Goal: Information Seeking & Learning: Learn about a topic

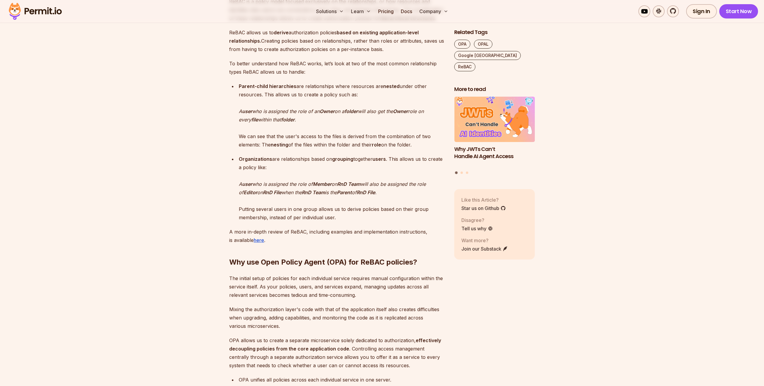
scroll to position [549, 0]
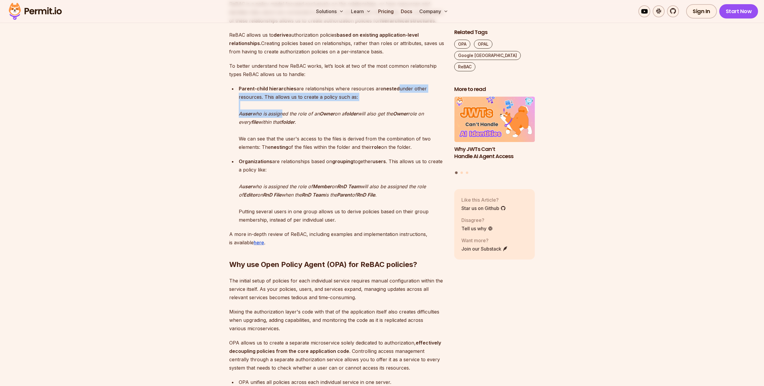
drag, startPoint x: 360, startPoint y: 98, endPoint x: 285, endPoint y: 115, distance: 77.4
click at [285, 115] on p "Parent-child hierarchies are relationships where resources are nested under oth…" at bounding box center [342, 117] width 206 height 67
click at [285, 115] on em "assigned the role of an" at bounding box center [294, 114] width 52 height 6
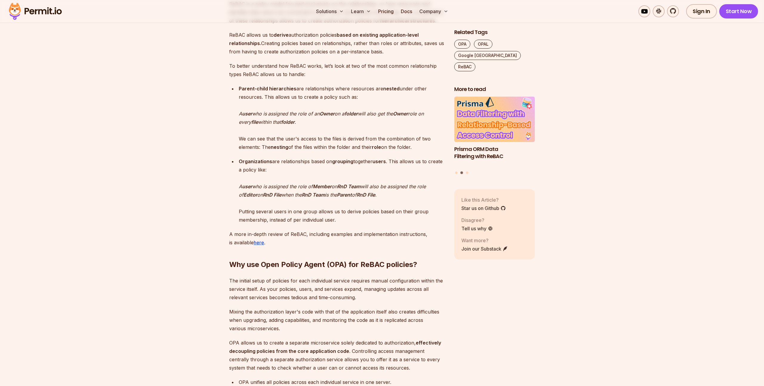
click at [407, 148] on p "Parent-child hierarchies are relationships where resources are nested under oth…" at bounding box center [342, 117] width 206 height 67
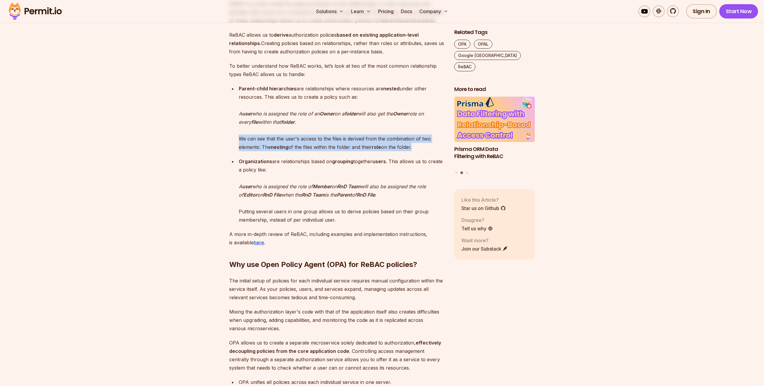
click at [407, 148] on p "Parent-child hierarchies are relationships where resources are nested under oth…" at bounding box center [342, 117] width 206 height 67
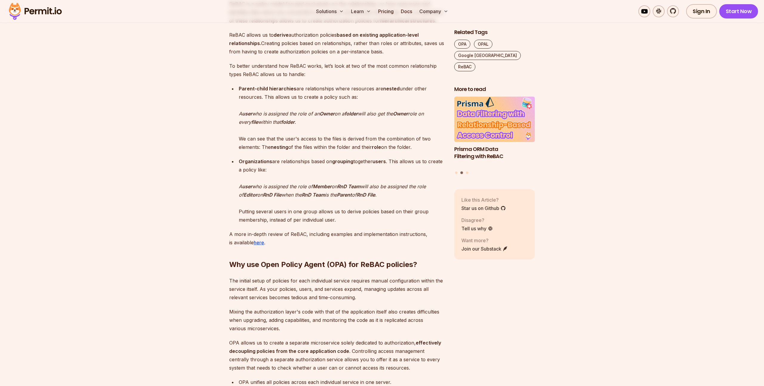
click at [375, 169] on p "Organizations are relationships based on grouping together users . This allows …" at bounding box center [342, 190] width 206 height 67
click at [323, 158] on p "Organizations are relationships based on grouping together users . This allows …" at bounding box center [342, 190] width 206 height 67
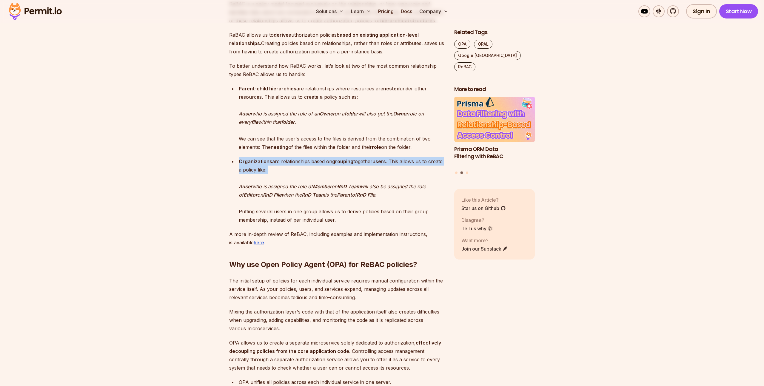
click at [323, 158] on p "Organizations are relationships based on grouping together users . This allows …" at bounding box center [342, 190] width 206 height 67
click at [331, 167] on p "Organizations are relationships based on grouping together users . This allows …" at bounding box center [342, 190] width 206 height 67
click at [336, 162] on strong "grouping" at bounding box center [342, 161] width 21 height 6
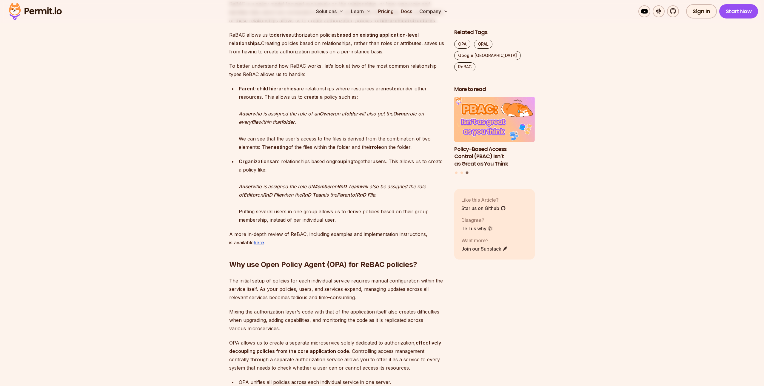
drag, startPoint x: 344, startPoint y: 187, endPoint x: 368, endPoint y: 189, distance: 24.5
click at [368, 189] on p "Organizations are relationships based on grouping together users . This allows …" at bounding box center [342, 190] width 206 height 67
click at [368, 189] on em "will also be assigned the role of" at bounding box center [332, 190] width 187 height 14
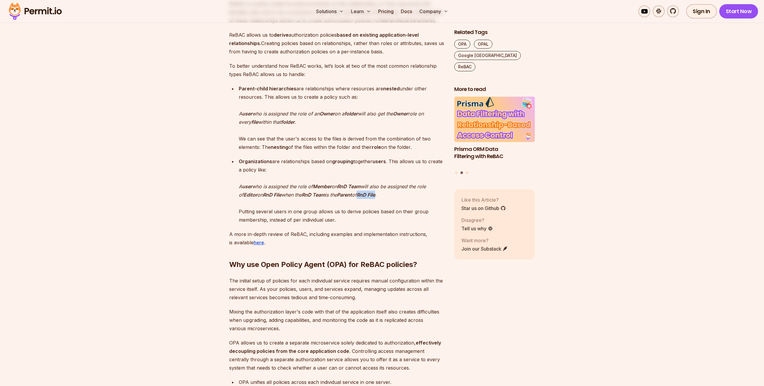
drag, startPoint x: 388, startPoint y: 195, endPoint x: 368, endPoint y: 195, distance: 20.9
click at [368, 195] on p "Organizations are relationships based on grouping together users . This allows …" at bounding box center [342, 190] width 206 height 67
click at [357, 195] on em "of" at bounding box center [354, 195] width 5 height 6
drag, startPoint x: 396, startPoint y: 196, endPoint x: 229, endPoint y: 186, distance: 167.1
click at [229, 186] on ul "Organizations are relationships based on grouping together users . This allows …" at bounding box center [336, 190] width 215 height 67
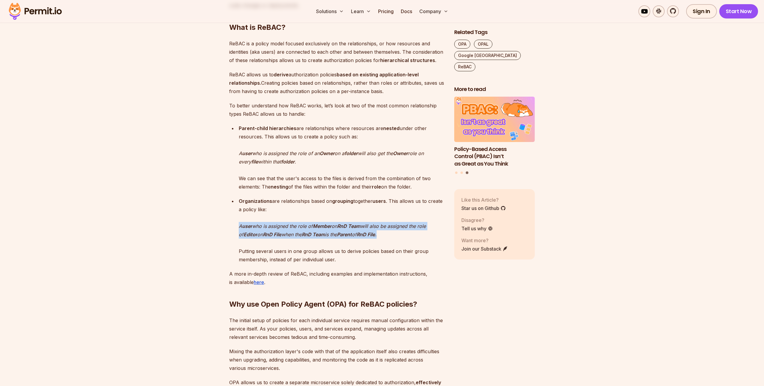
scroll to position [483, 0]
